Goal: Find specific page/section: Find specific page/section

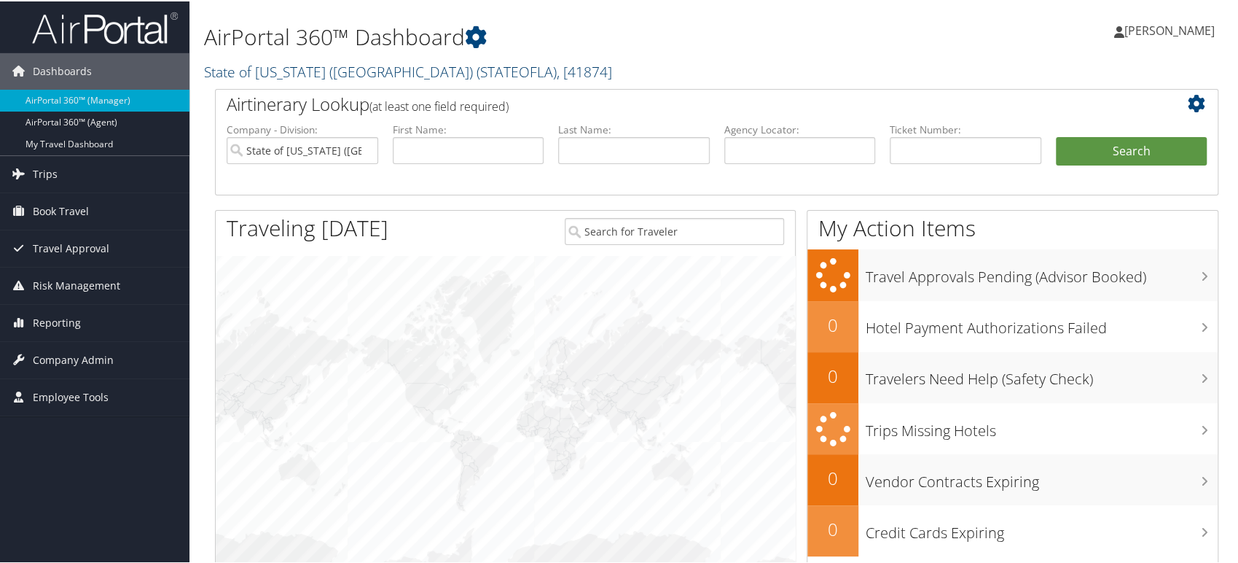
click at [477, 74] on span "( STATEOFLA )" at bounding box center [517, 71] width 80 height 20
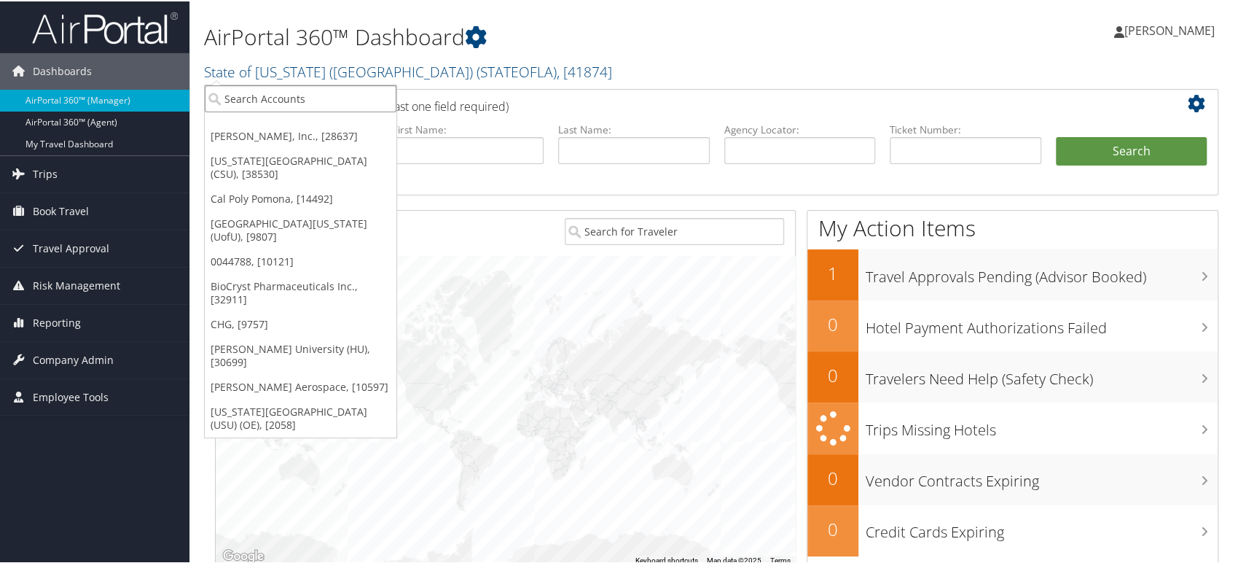
click at [297, 107] on input "search" at bounding box center [301, 97] width 192 height 27
paste input "301701"
type input "301701"
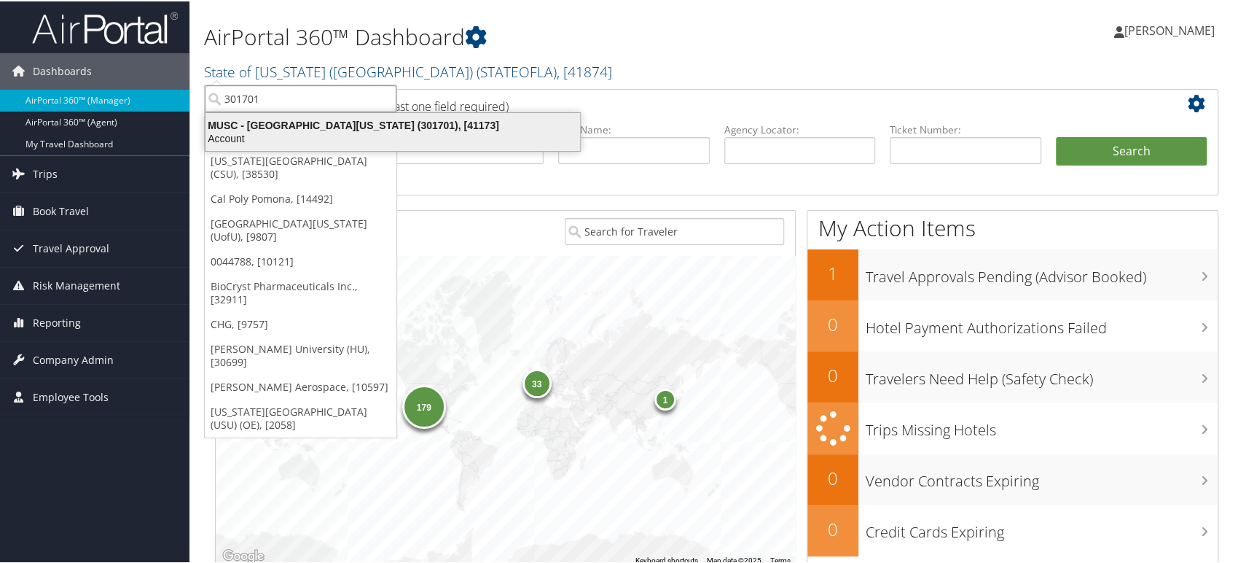
click at [321, 128] on div "MUSC - [GEOGRAPHIC_DATA][US_STATE] (301701), [41173]" at bounding box center [393, 123] width 392 height 13
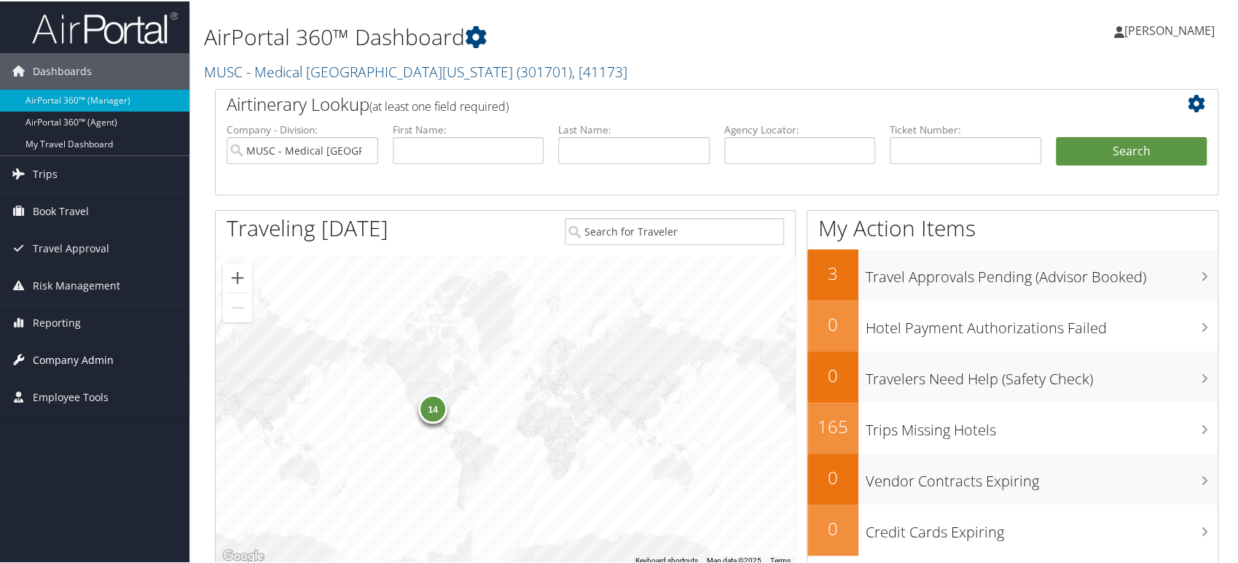
click at [105, 354] on span "Company Admin" at bounding box center [73, 358] width 81 height 36
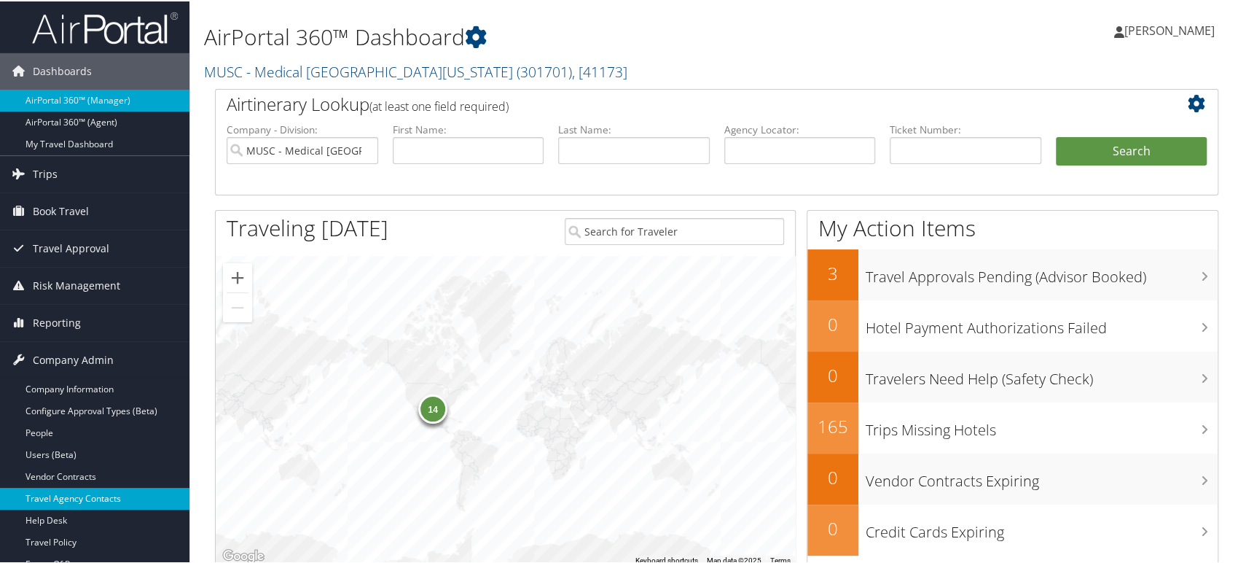
scroll to position [81, 0]
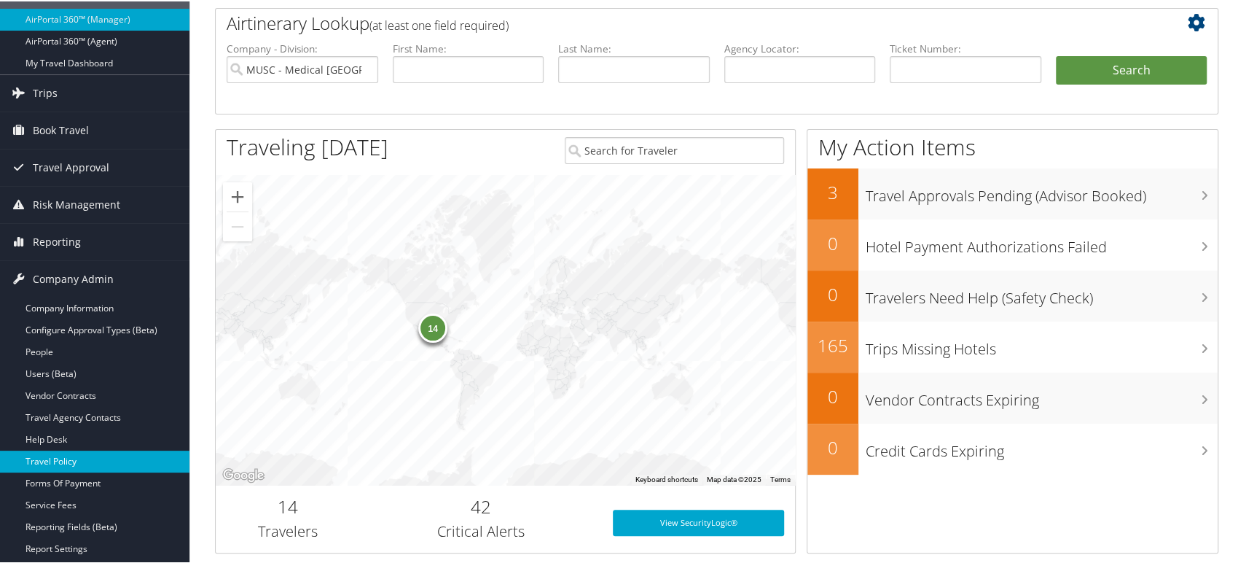
click at [89, 461] on link "Travel Policy" at bounding box center [95, 460] width 190 height 22
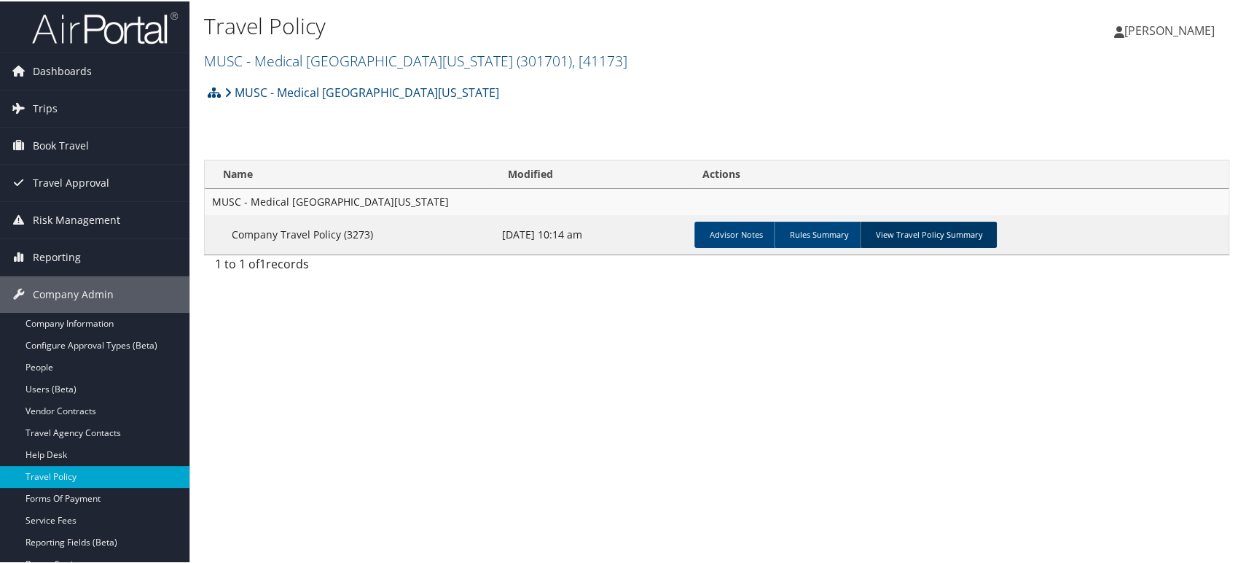
click at [912, 236] on link "View Travel Policy Summary" at bounding box center [928, 233] width 137 height 26
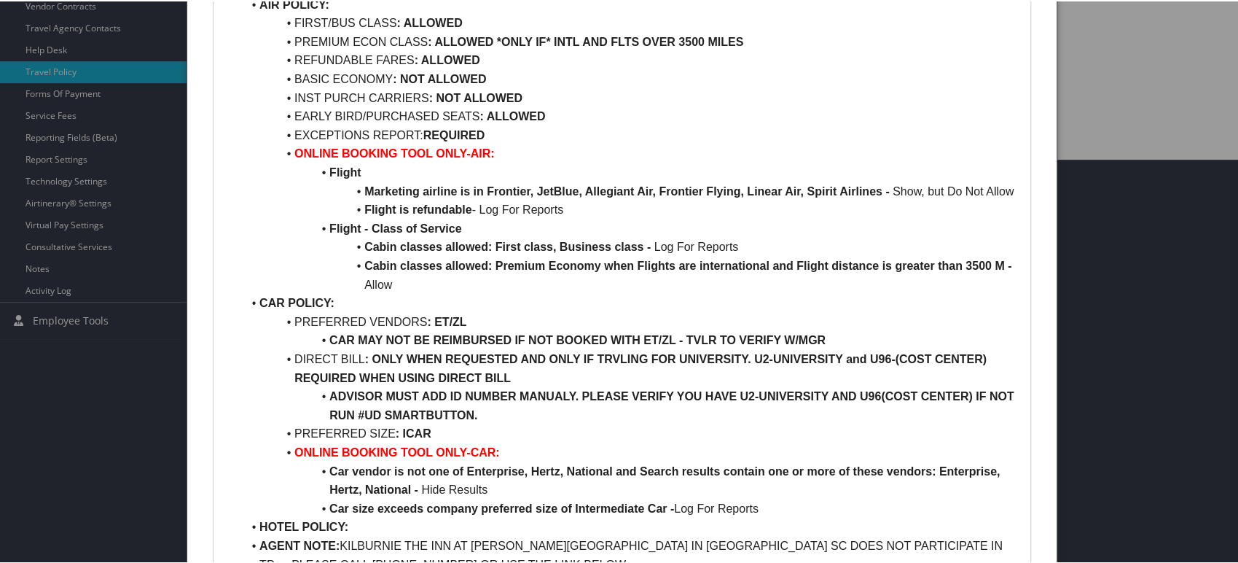
scroll to position [485, 0]
